Goal: Information Seeking & Learning: Learn about a topic

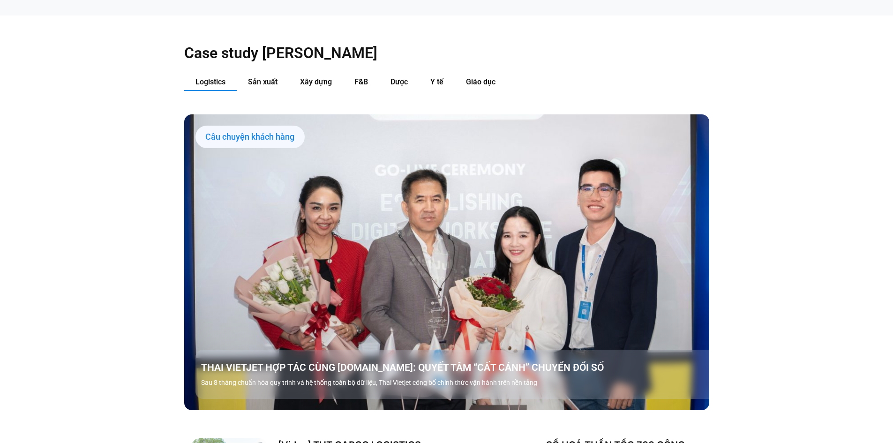
scroll to position [1121, 0]
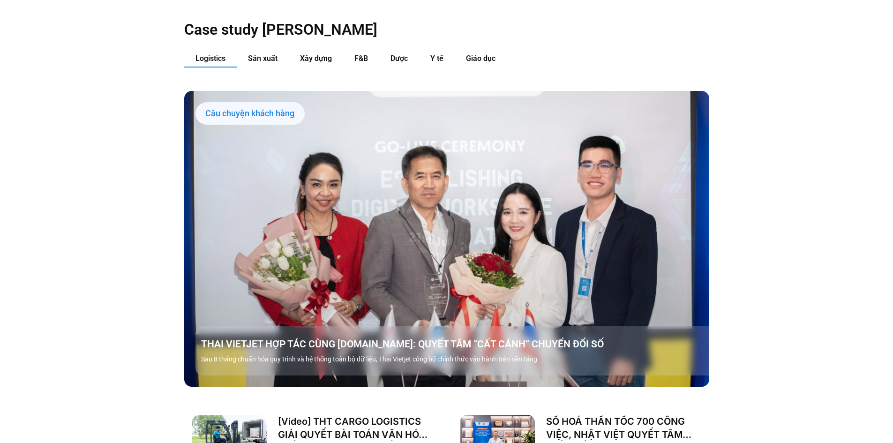
click at [546, 205] on link "Các tab. Mở mục bằng phím Enter hoặc Space, đóng bằng phím Esc và di chuyển bằn…" at bounding box center [446, 238] width 525 height 295
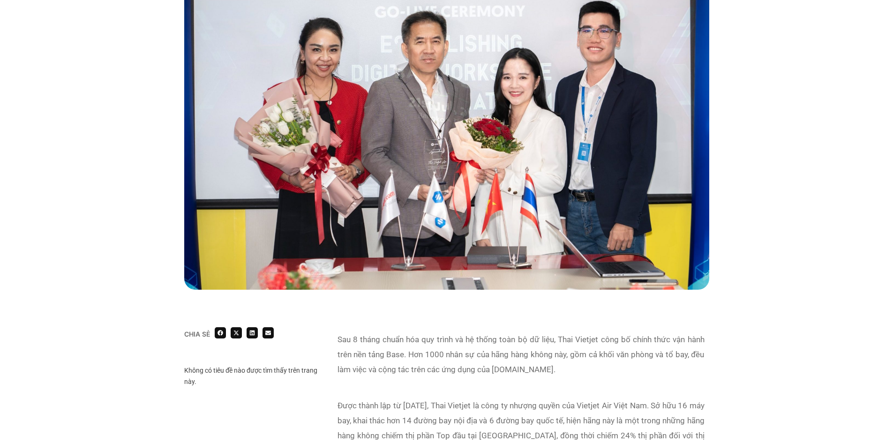
scroll to position [234, 0]
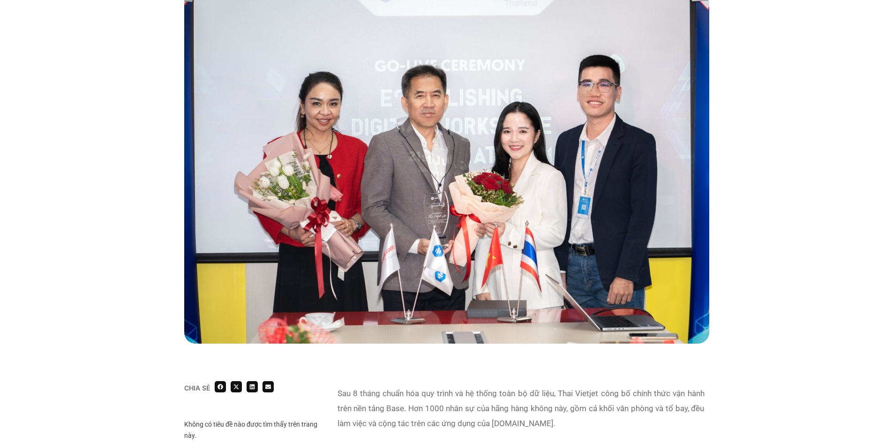
click at [514, 188] on img at bounding box center [446, 158] width 525 height 372
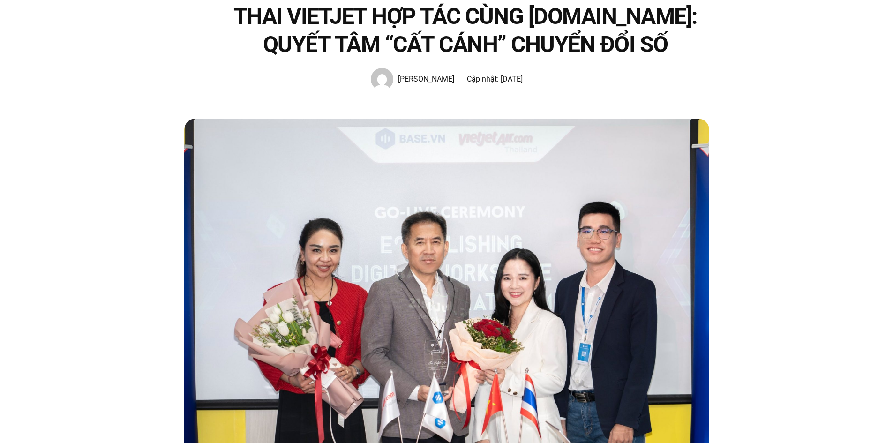
scroll to position [0, 0]
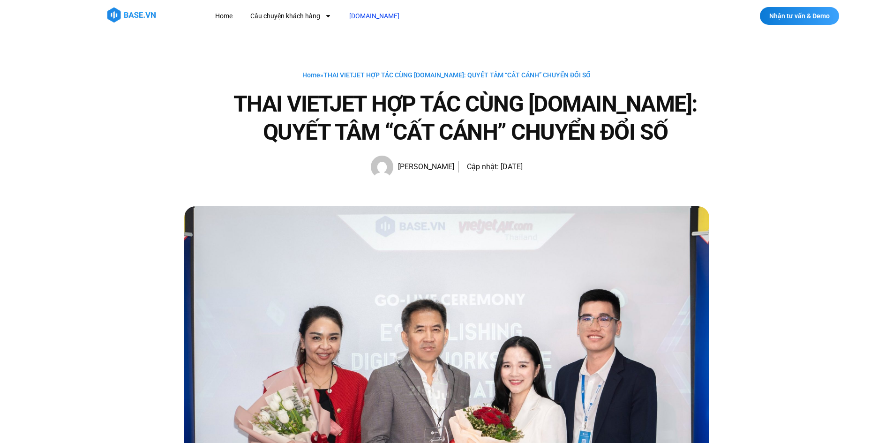
click at [366, 14] on link "[DOMAIN_NAME]" at bounding box center [374, 15] width 64 height 17
